Goal: Book appointment/travel/reservation

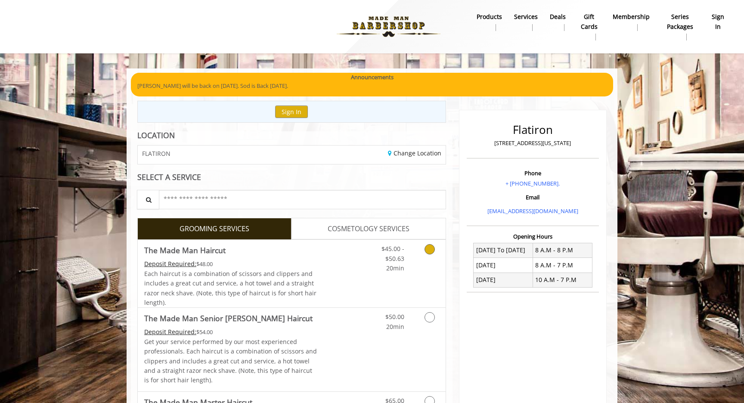
click at [420, 252] on link "Grooming services" at bounding box center [428, 256] width 22 height 33
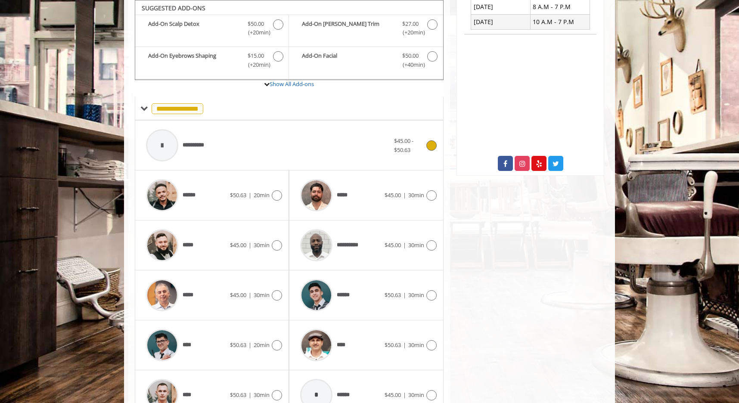
scroll to position [247, 0]
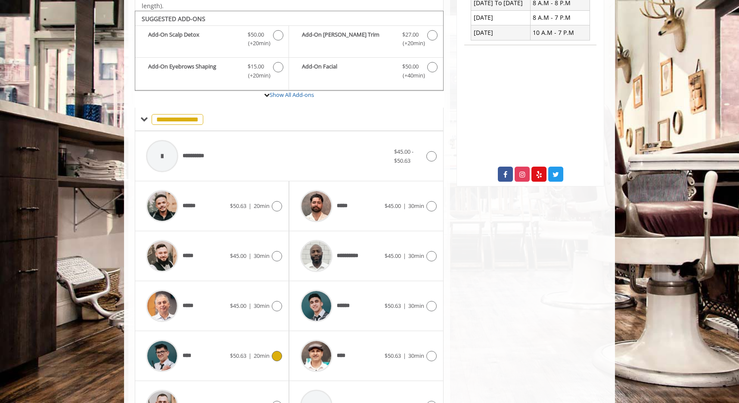
click at [255, 351] on div "$50.63 | 20min" at bounding box center [256, 356] width 52 height 10
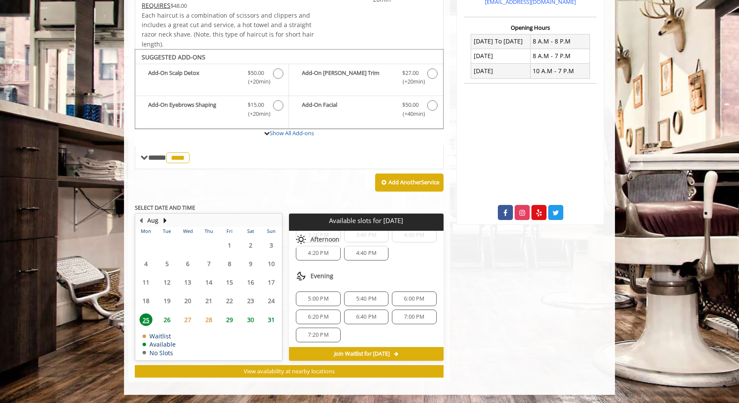
scroll to position [81, 0]
click at [367, 300] on span "5:40 PM" at bounding box center [366, 299] width 20 height 7
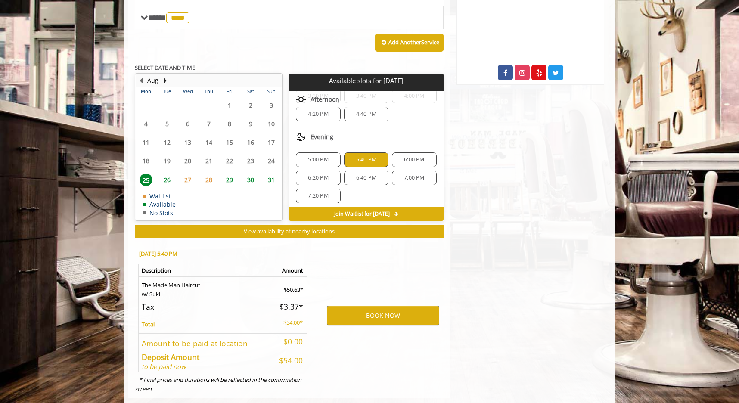
scroll to position [364, 0]
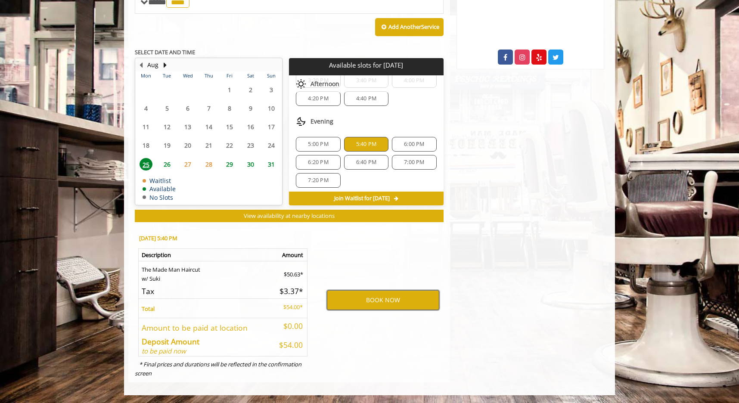
click at [391, 299] on button "BOOK NOW" at bounding box center [383, 300] width 112 height 20
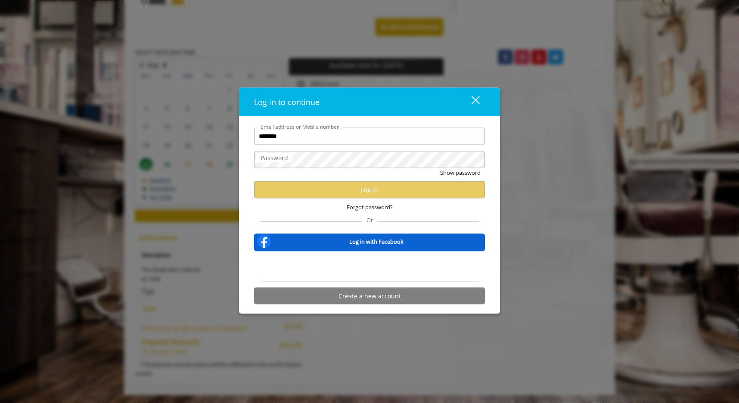
type input "********"
click at [478, 99] on button "close" at bounding box center [469, 102] width 29 height 18
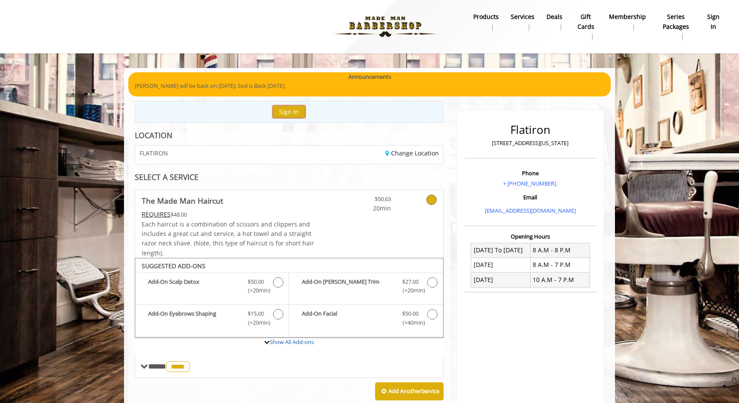
scroll to position [0, 0]
